Goal: Task Accomplishment & Management: Use online tool/utility

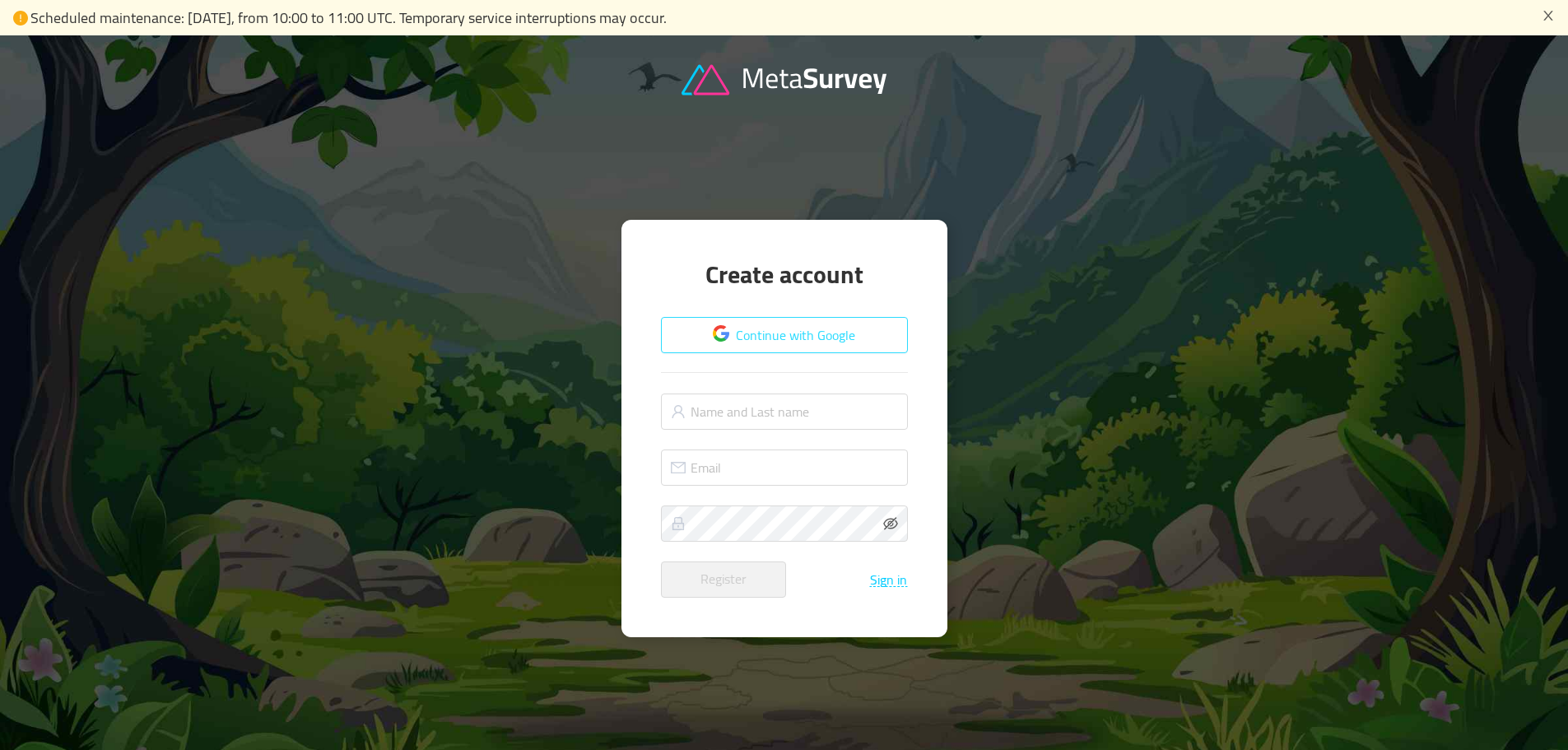
click at [768, 328] on button "Continue with Google" at bounding box center [784, 335] width 247 height 36
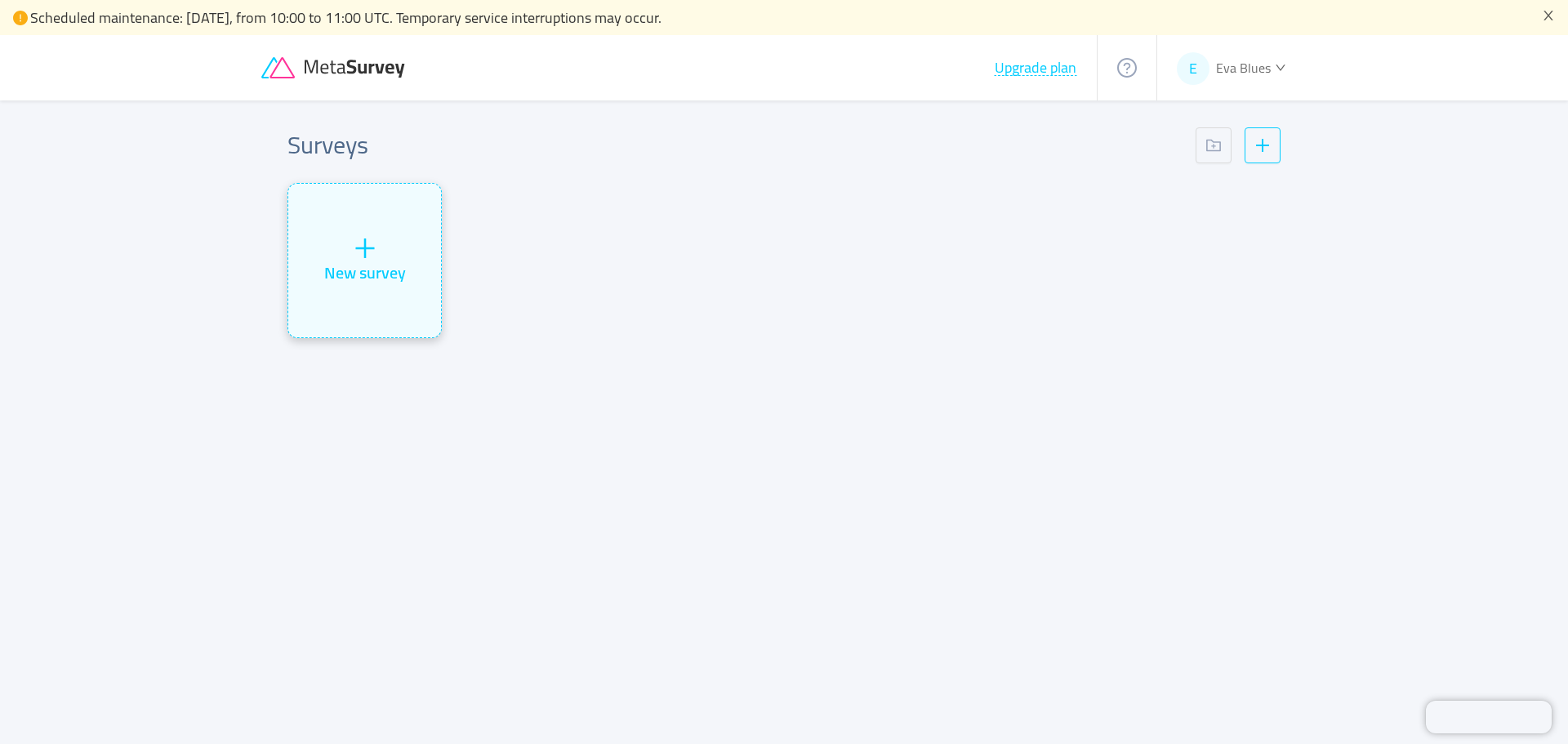
click at [360, 252] on icon "icon: plus" at bounding box center [365, 247] width 24 height 24
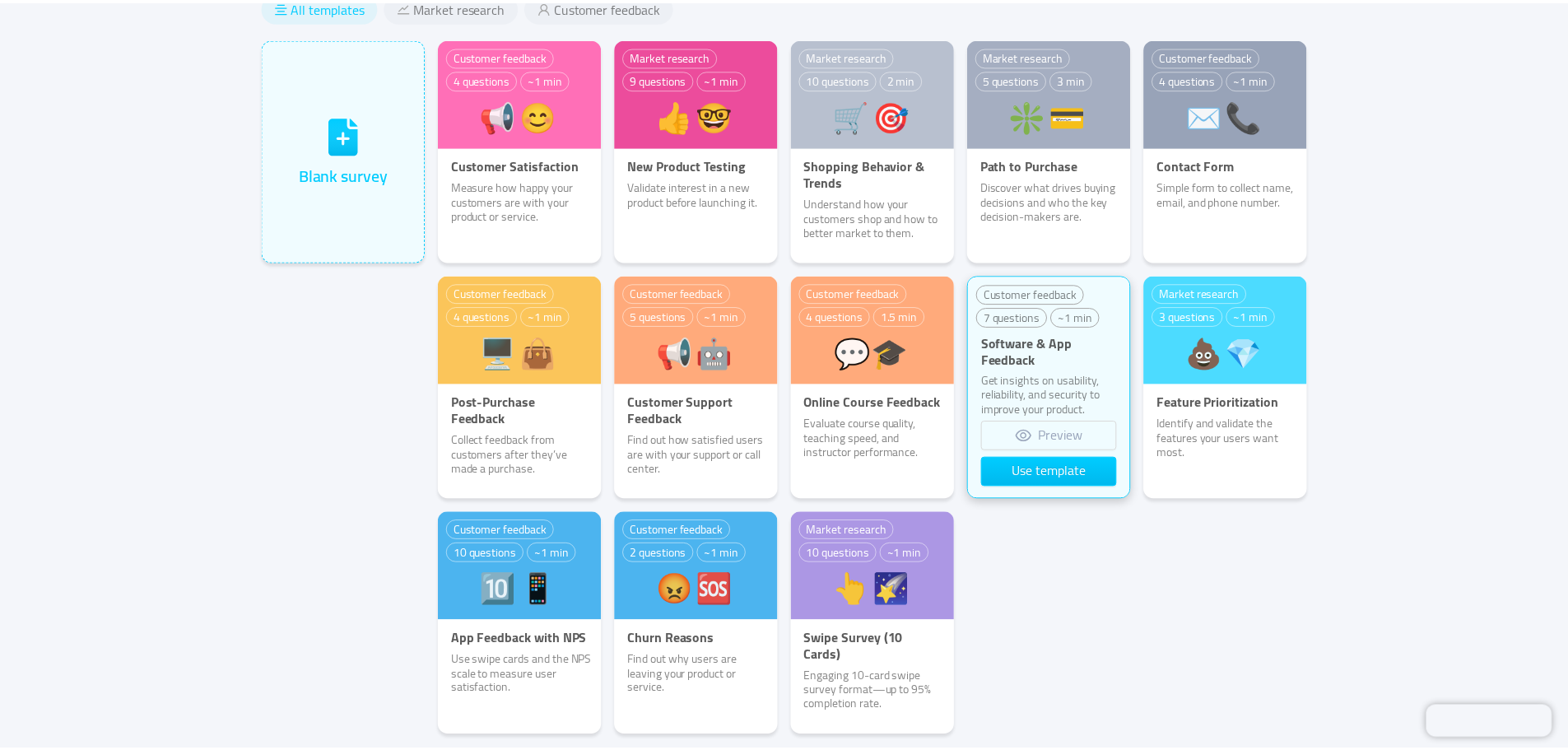
scroll to position [90, 0]
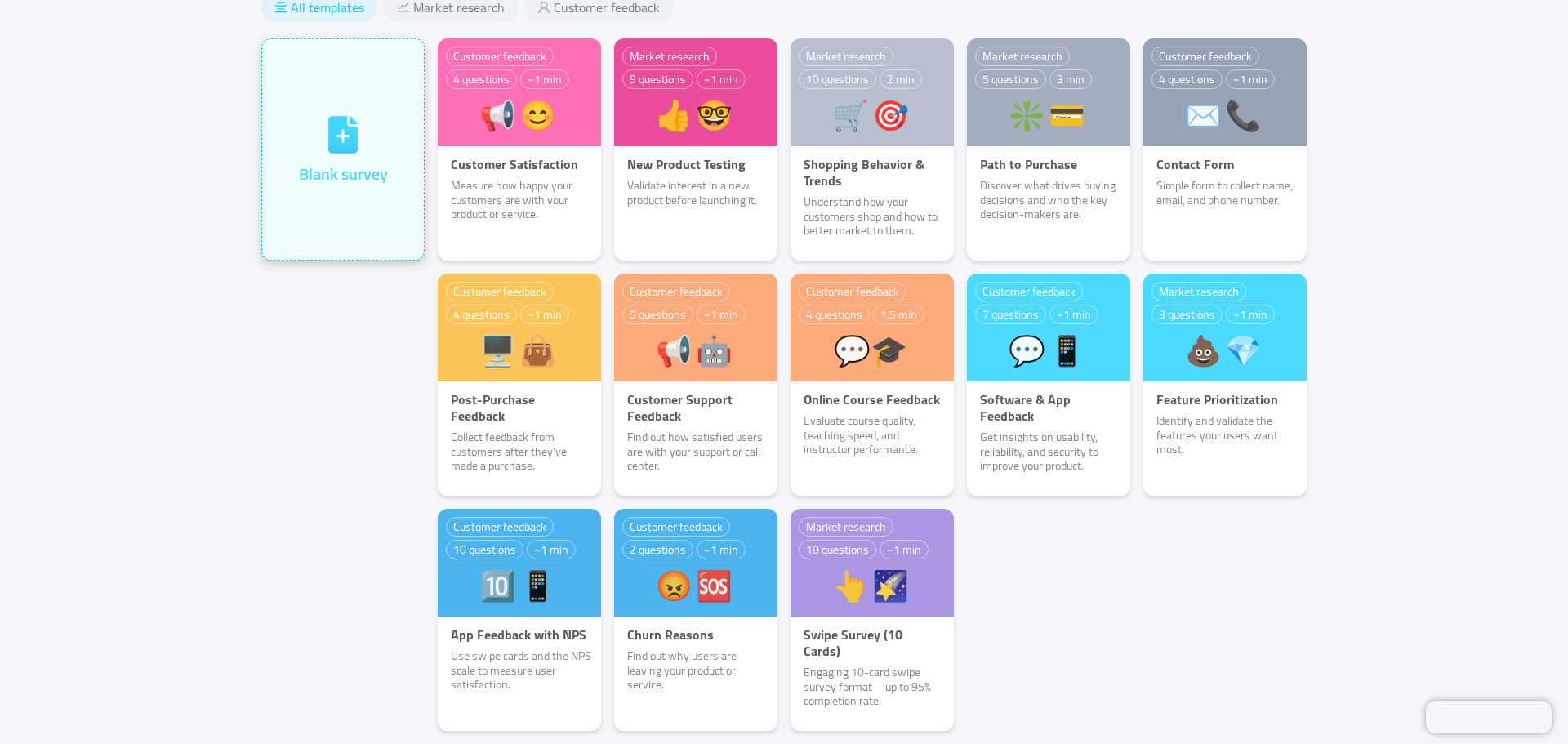
click at [328, 145] on icon at bounding box center [342, 135] width 29 height 37
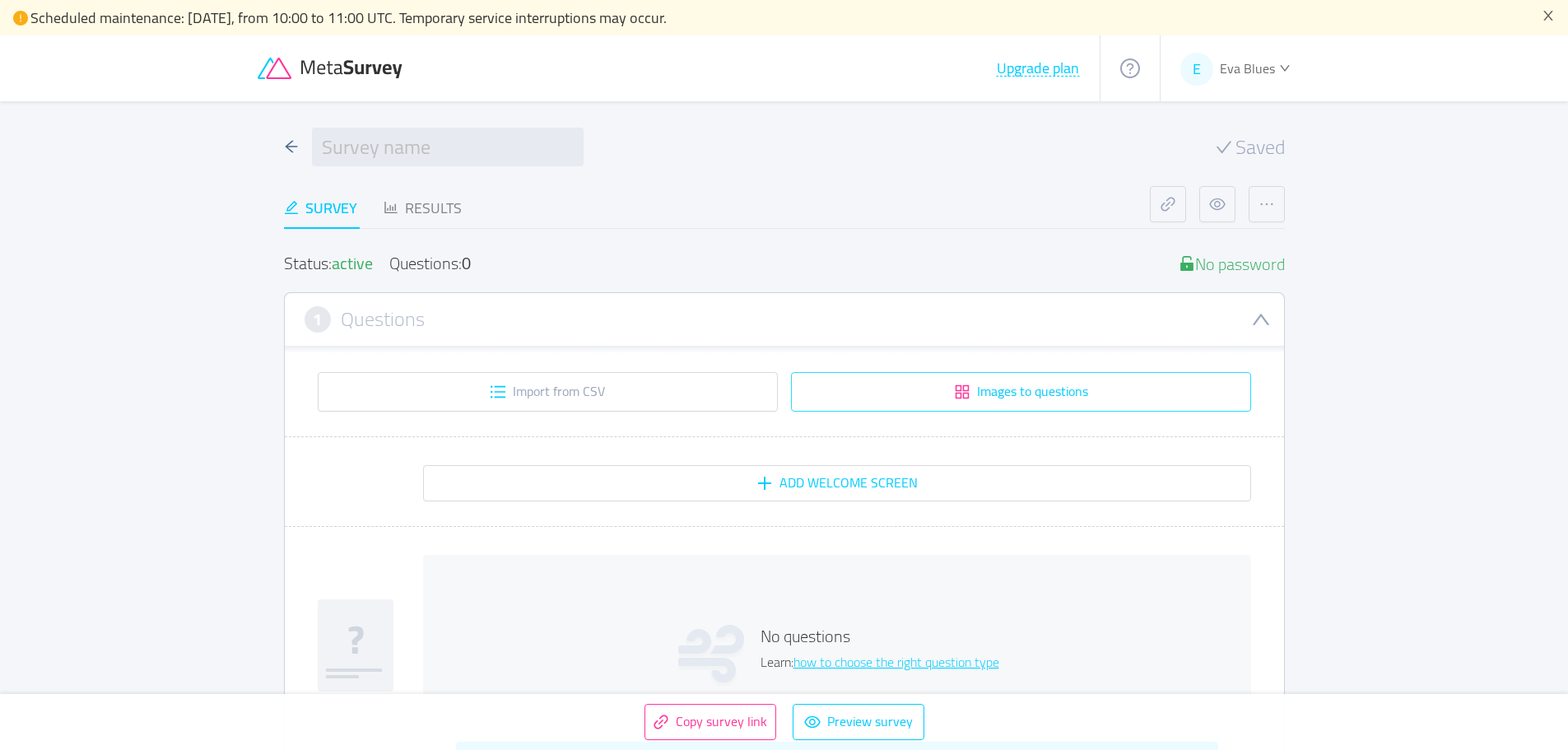
click at [928, 392] on button "Images to questions" at bounding box center [1021, 391] width 460 height 39
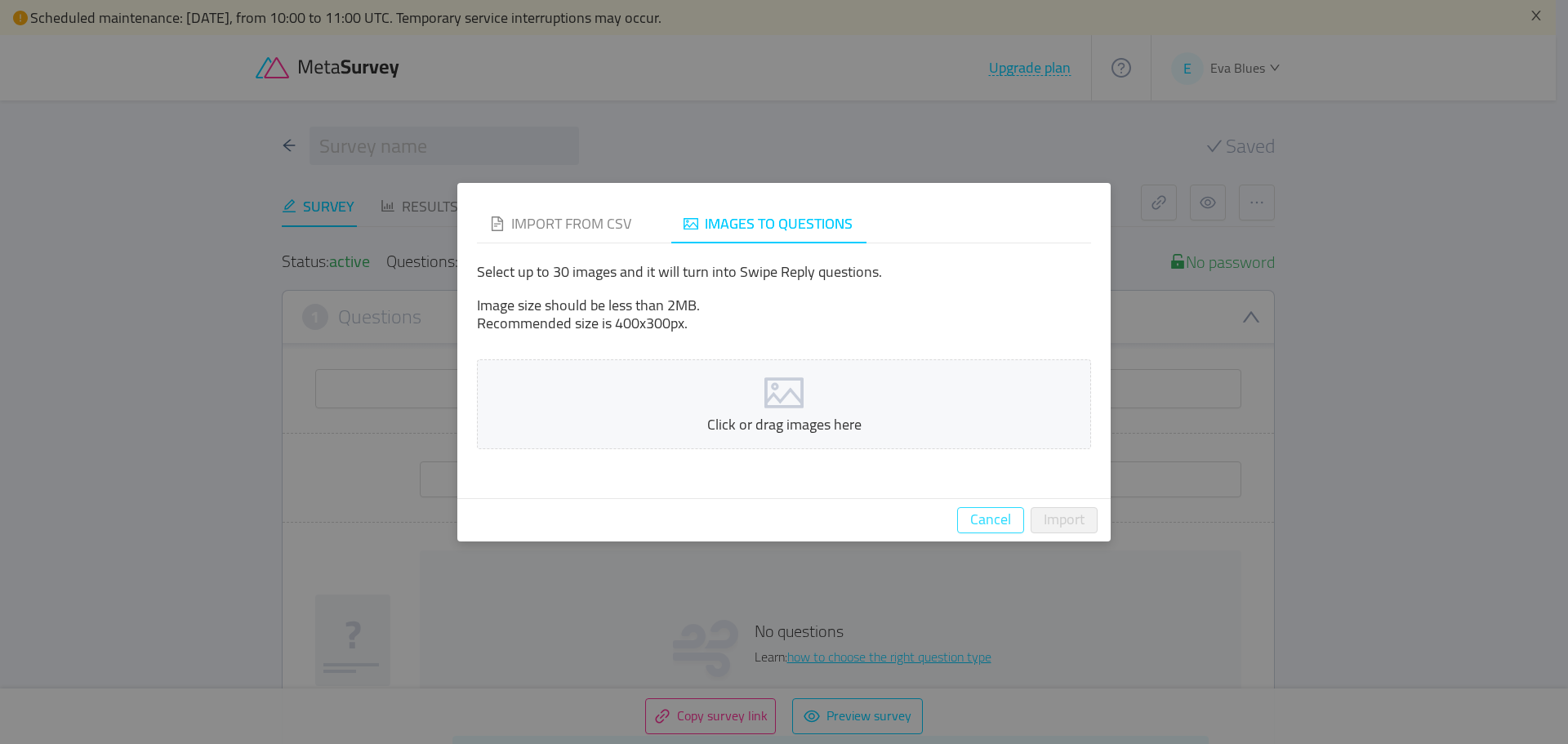
click at [977, 512] on button "Cancel" at bounding box center [990, 520] width 67 height 26
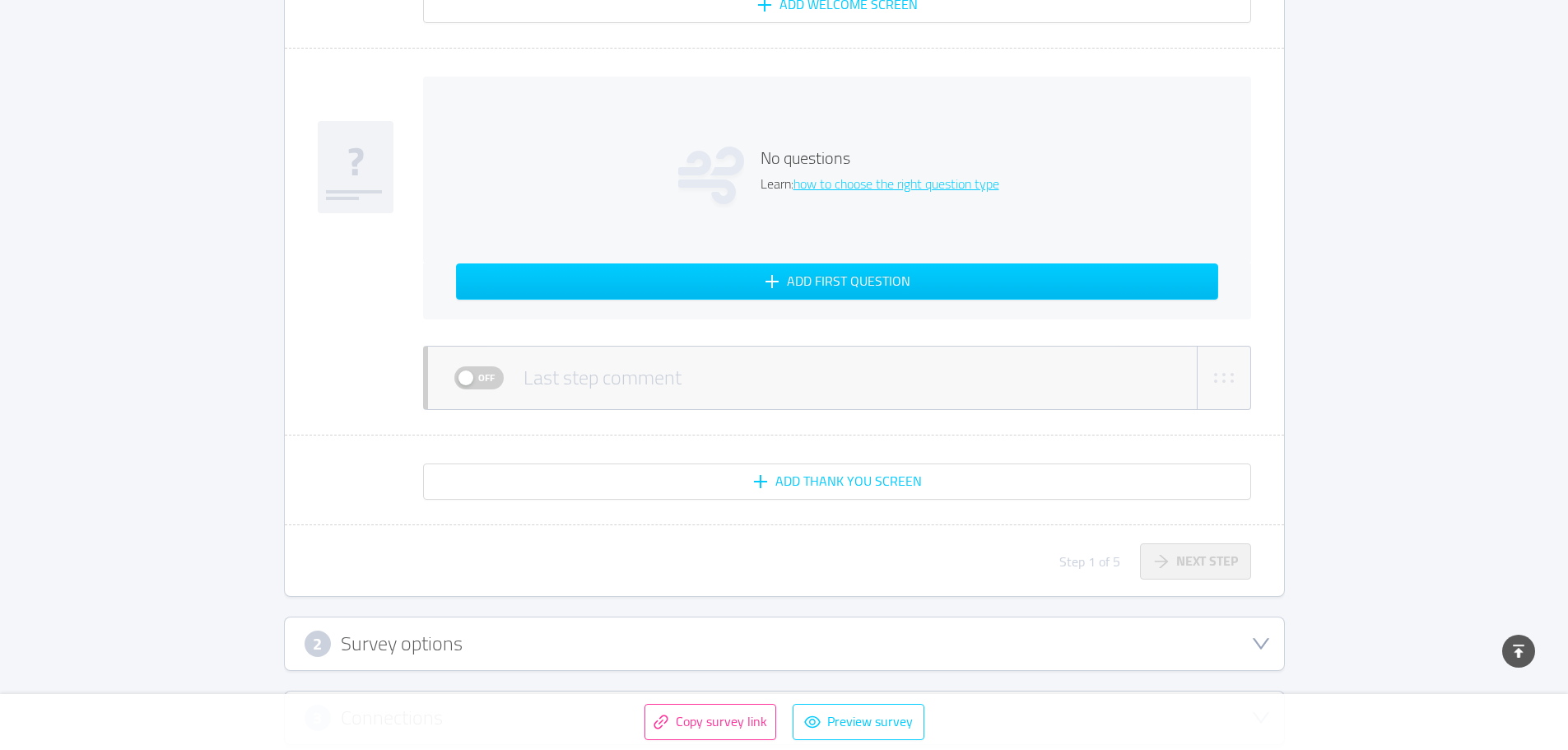
scroll to position [701, 0]
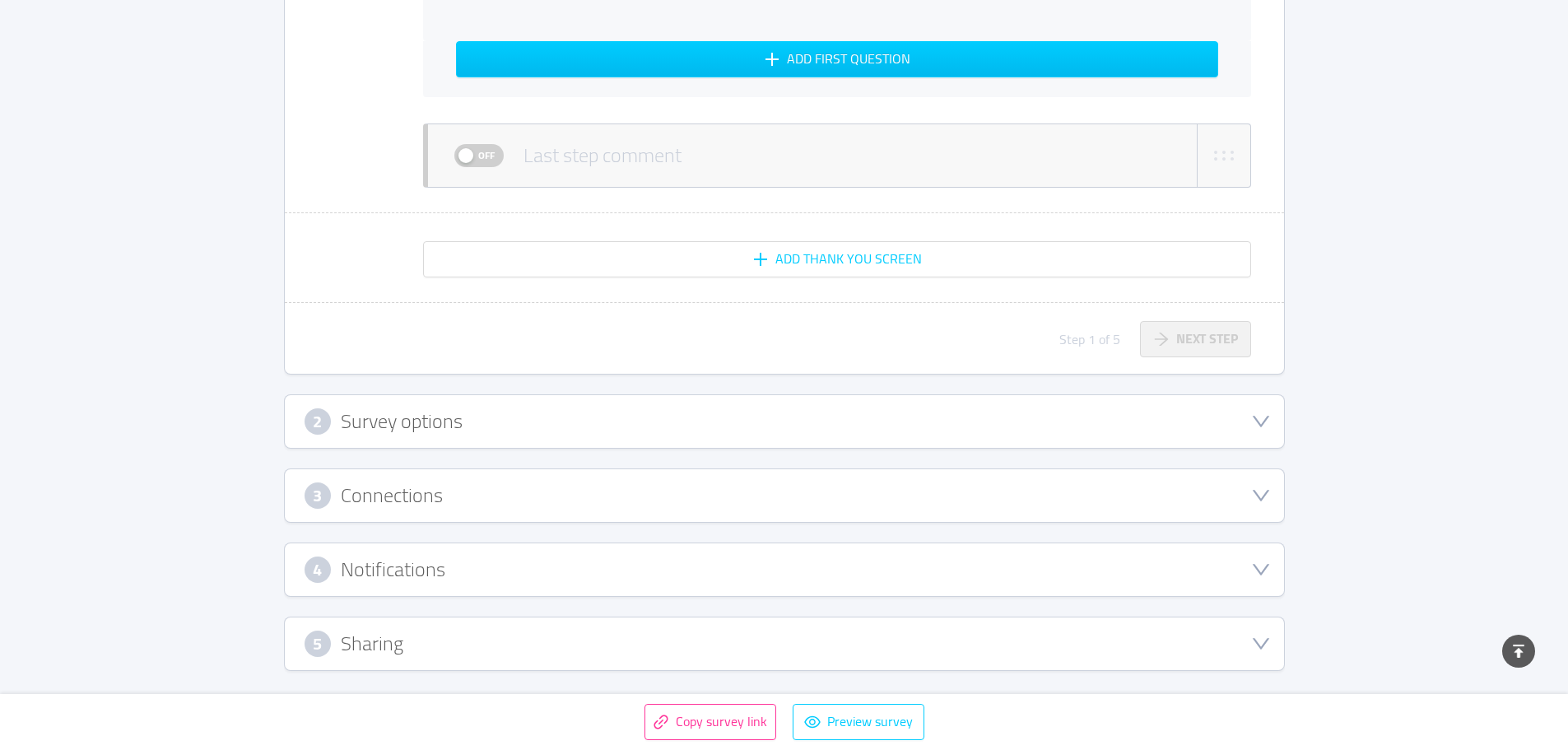
click at [657, 406] on div "2 Survey options" at bounding box center [784, 421] width 1000 height 53
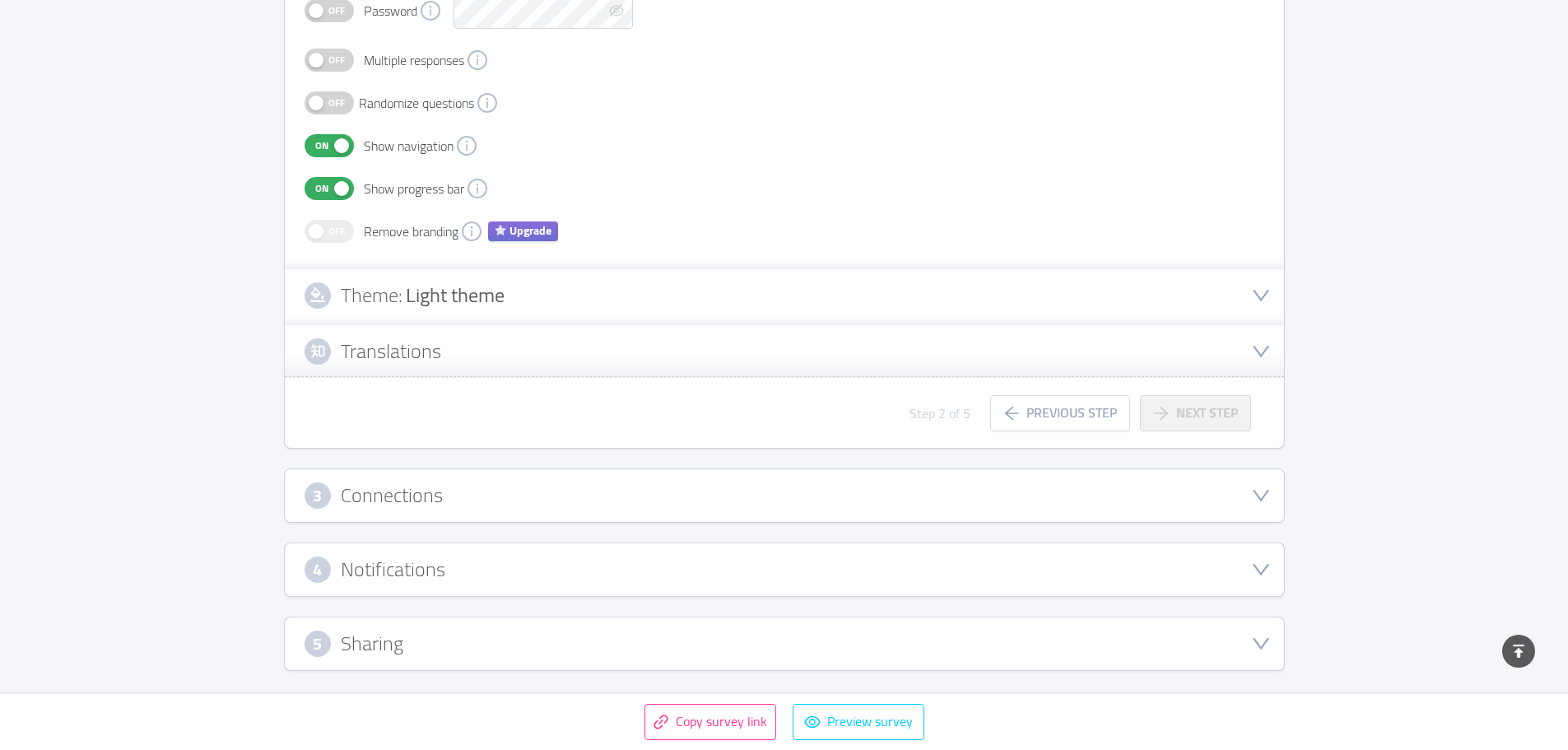
scroll to position [419, 0]
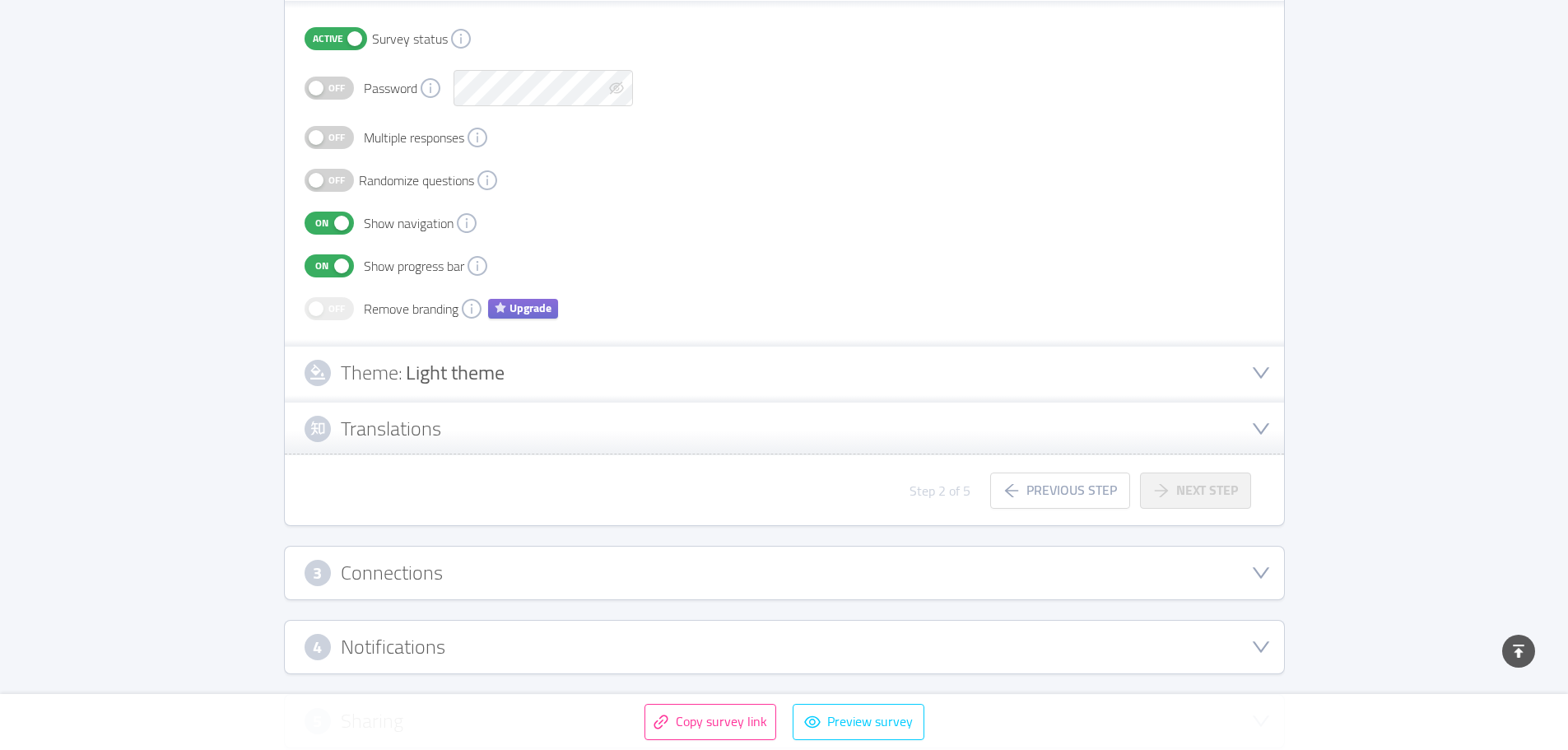
click at [650, 418] on div "Translations" at bounding box center [784, 429] width 960 height 26
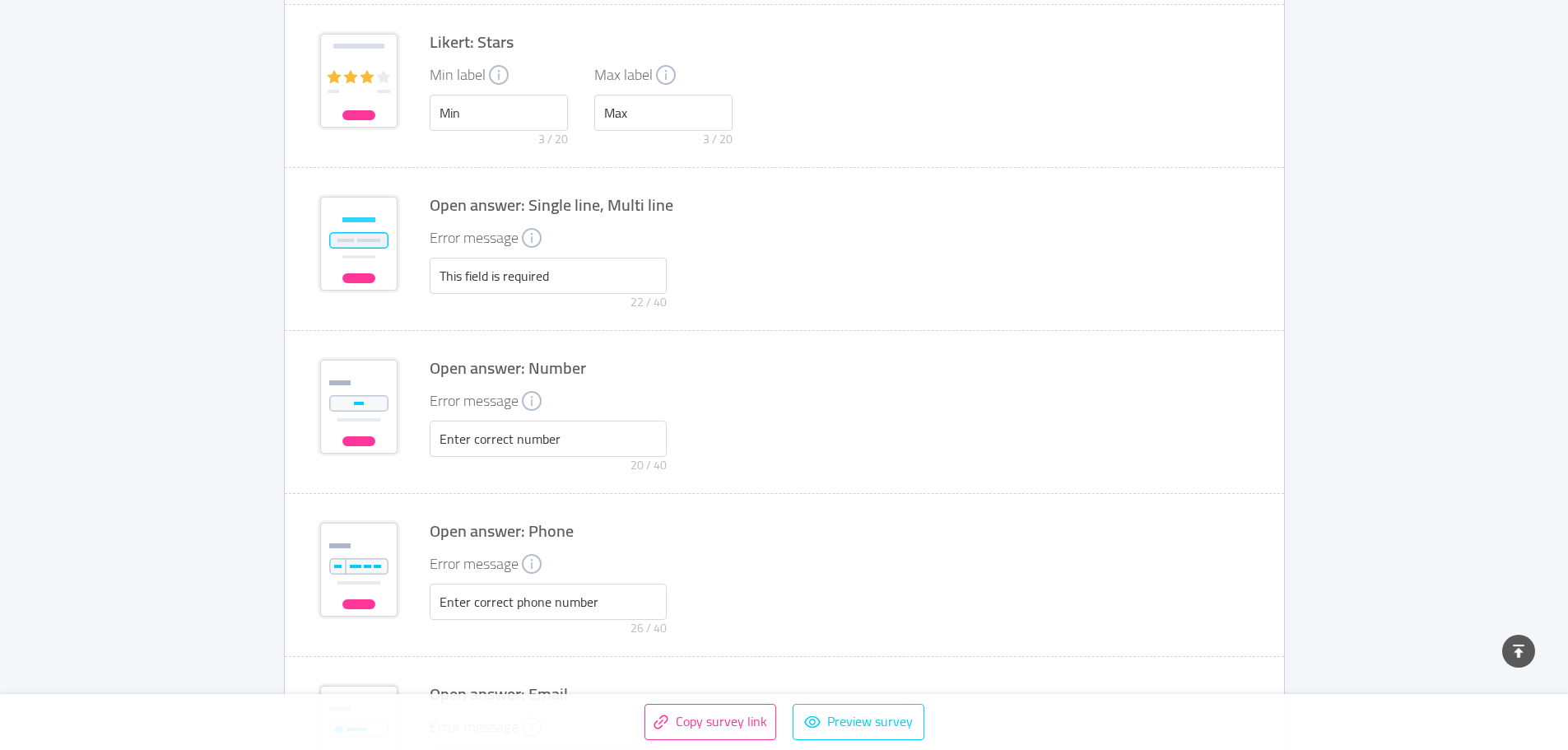
scroll to position [2679, 0]
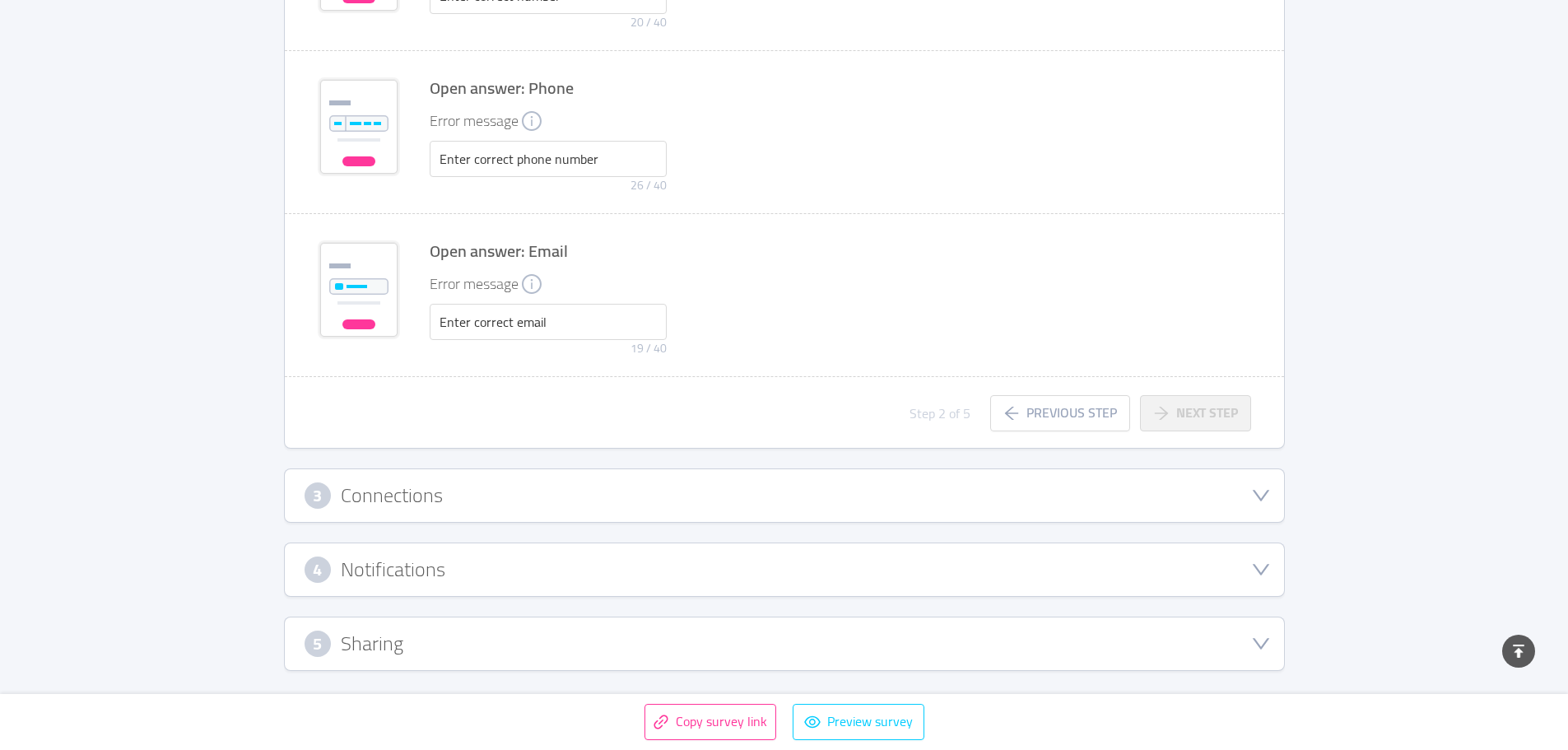
click at [598, 495] on div "3 Connections" at bounding box center [784, 495] width 960 height 26
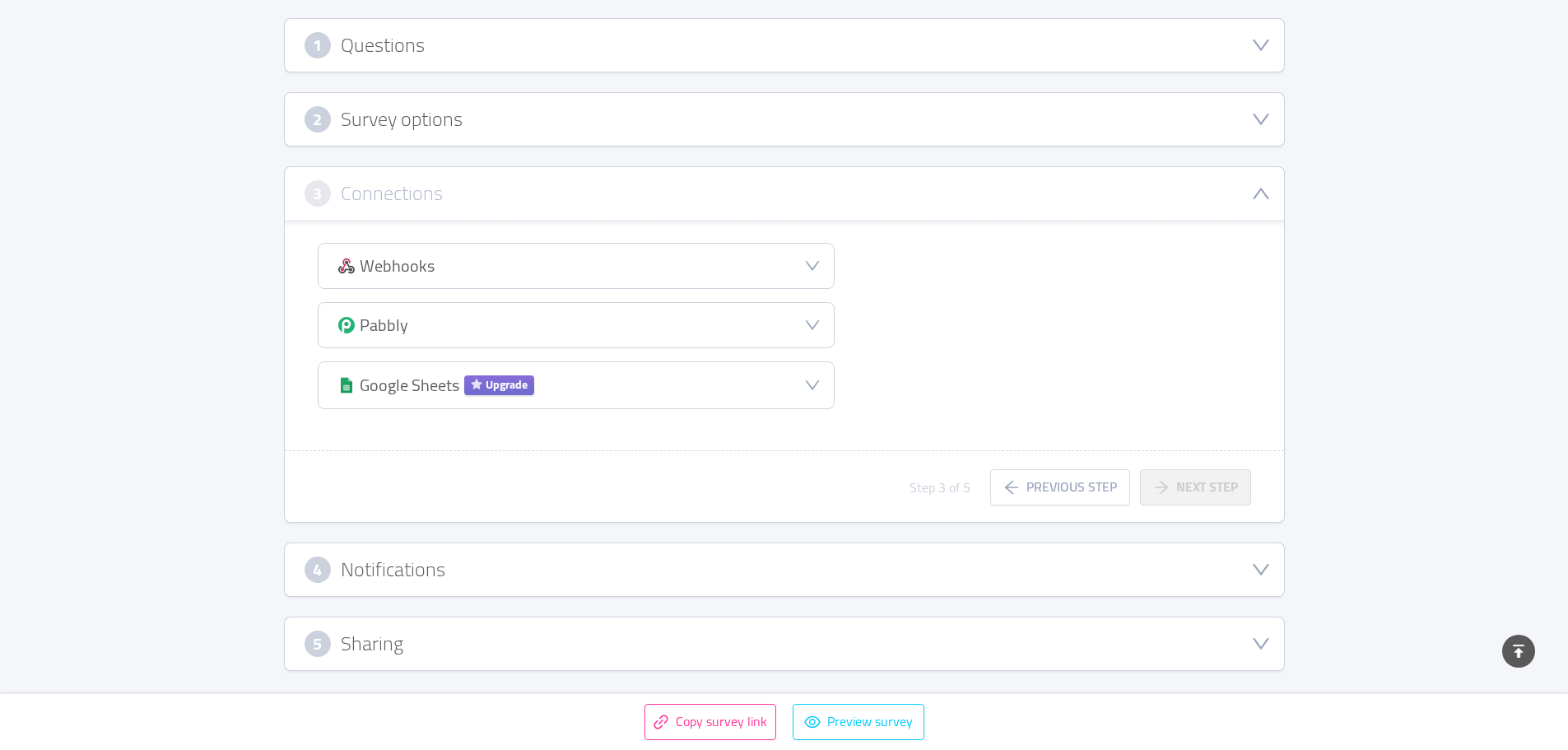
scroll to position [274, 0]
click at [584, 565] on div "4 Notifications" at bounding box center [784, 569] width 960 height 26
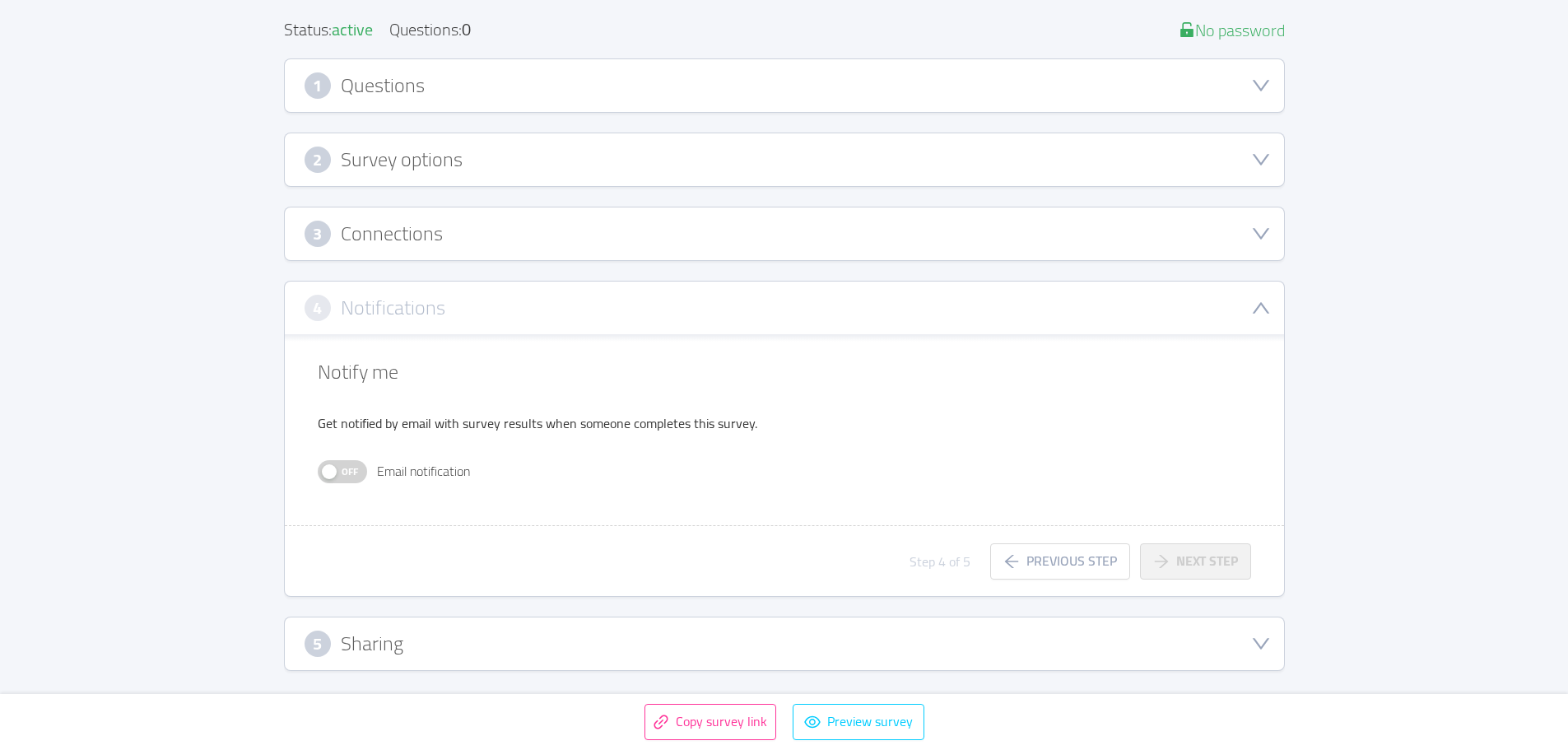
scroll to position [234, 0]
click at [600, 651] on div "5 Sharing" at bounding box center [784, 643] width 960 height 26
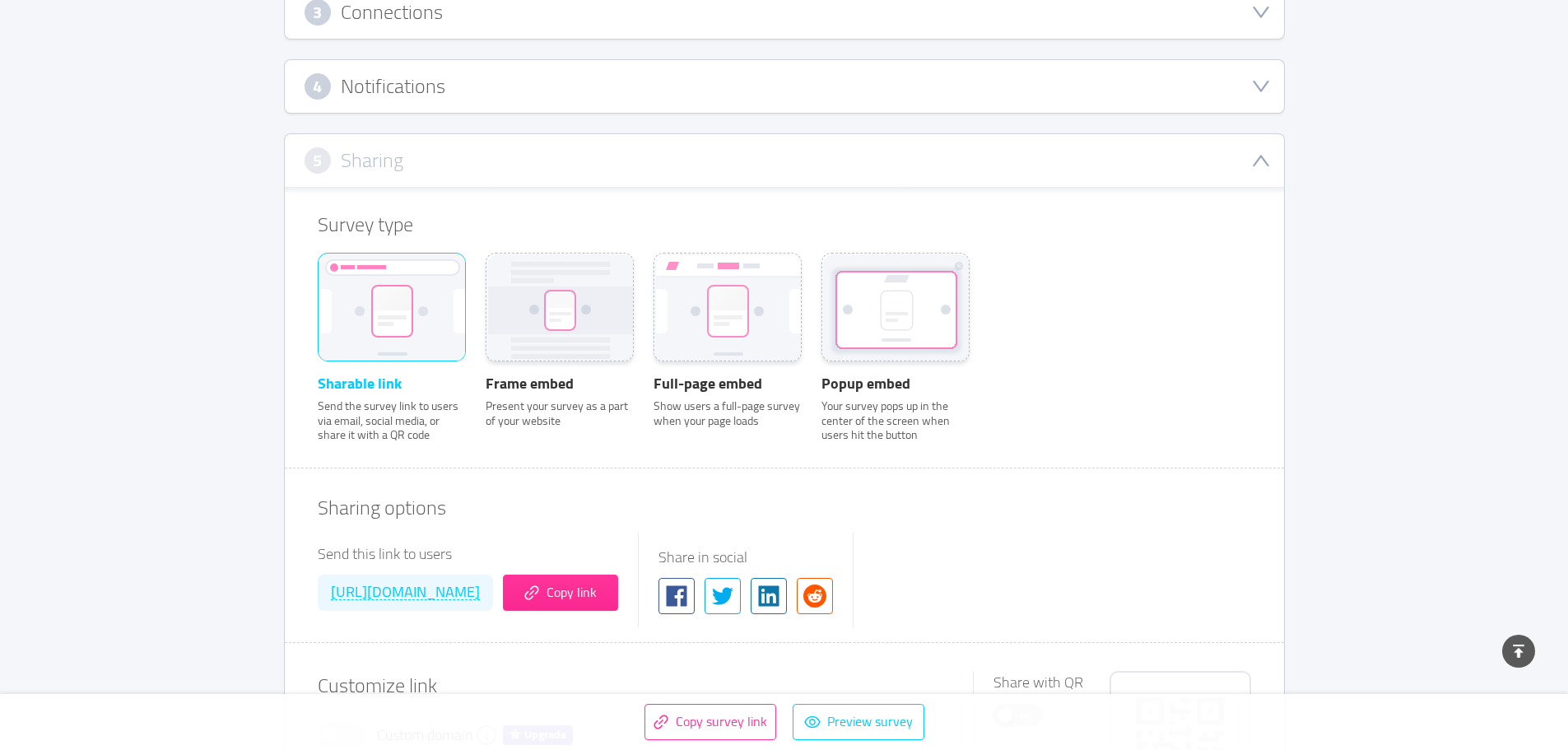
scroll to position [0, 0]
